Goal: Task Accomplishment & Management: Use online tool/utility

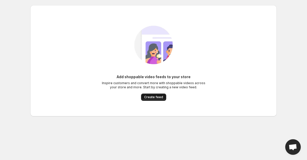
click at [156, 99] on button "Create feed" at bounding box center [153, 96] width 25 height 7
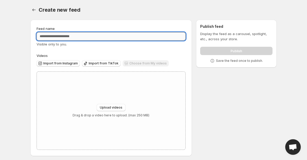
click at [124, 36] on input "Feed name" at bounding box center [111, 36] width 149 height 8
type input "**********"
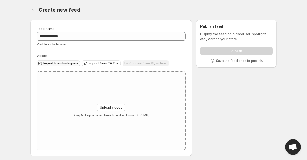
click at [76, 64] on span "Import from Instagram" at bounding box center [60, 63] width 35 height 4
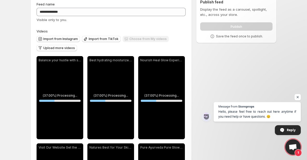
scroll to position [20, 0]
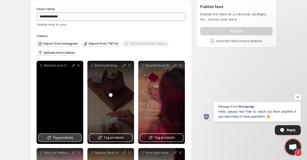
click at [56, 139] on span "Tag products" at bounding box center [63, 137] width 21 height 5
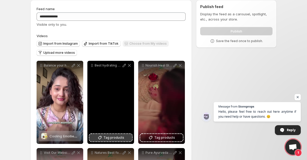
click at [114, 138] on span "Tag products" at bounding box center [114, 137] width 21 height 5
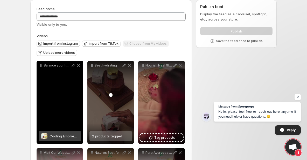
click at [58, 137] on span "Cooling Emollient Cream" at bounding box center [70, 136] width 40 height 4
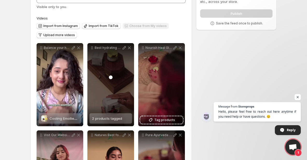
scroll to position [53, 0]
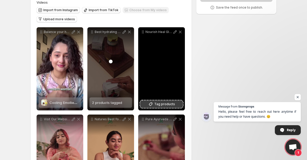
click at [151, 104] on icon at bounding box center [150, 104] width 5 height 5
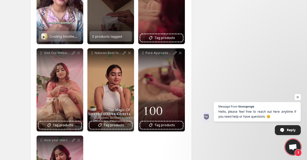
scroll to position [119, 0]
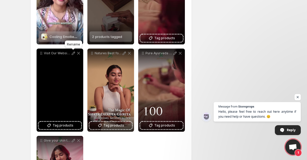
click at [73, 53] on icon at bounding box center [73, 53] width 5 height 5
type input "**********"
click at [65, 124] on span "Tag products" at bounding box center [63, 125] width 21 height 5
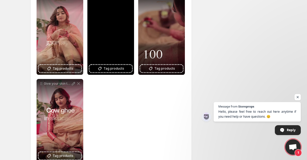
scroll to position [182, 0]
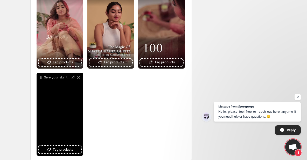
click at [57, 100] on div "Give your skin the gift of nature with A2 cow ghee-infused products by Gaurisat…" at bounding box center [60, 114] width 47 height 83
click at [55, 150] on span "Tag products" at bounding box center [63, 149] width 21 height 5
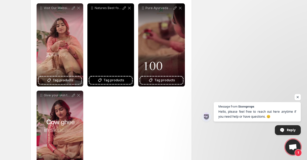
scroll to position [164, 0]
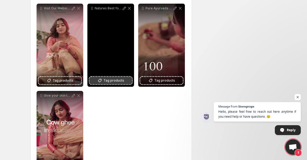
click at [115, 81] on span "Tag products" at bounding box center [114, 80] width 21 height 5
click at [115, 80] on span "Tag products" at bounding box center [114, 80] width 21 height 5
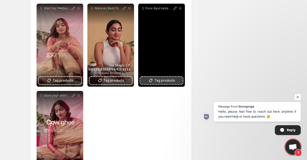
click at [171, 80] on span "Tag products" at bounding box center [164, 80] width 21 height 5
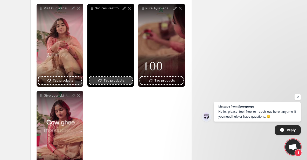
click at [112, 80] on span "Tag products" at bounding box center [114, 80] width 21 height 5
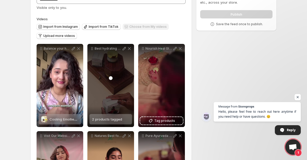
scroll to position [43, 0]
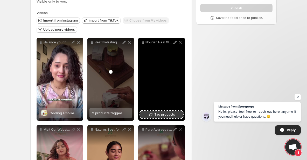
click at [162, 116] on span "Tag products" at bounding box center [164, 114] width 21 height 5
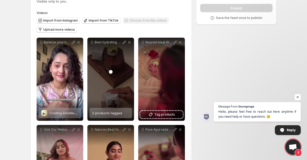
click at [189, 115] on div "**********" at bounding box center [111, 139] width 162 height 325
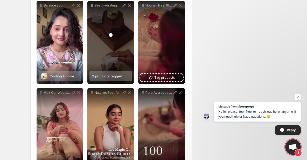
scroll to position [79, 0]
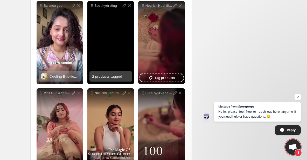
click at [112, 77] on span "2 products tagged" at bounding box center [107, 76] width 30 height 4
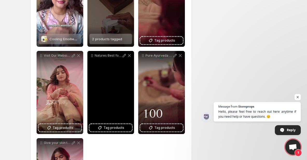
scroll to position [123, 0]
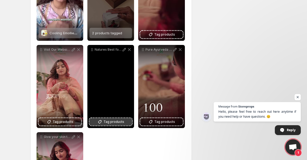
click at [120, 123] on span "Tag products" at bounding box center [114, 121] width 21 height 5
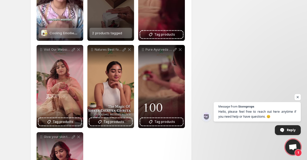
click at [128, 136] on div "**********" at bounding box center [111, 87] width 149 height 258
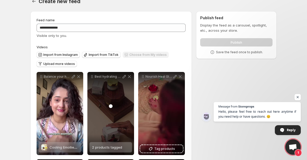
scroll to position [0, 0]
